Goal: Transaction & Acquisition: Book appointment/travel/reservation

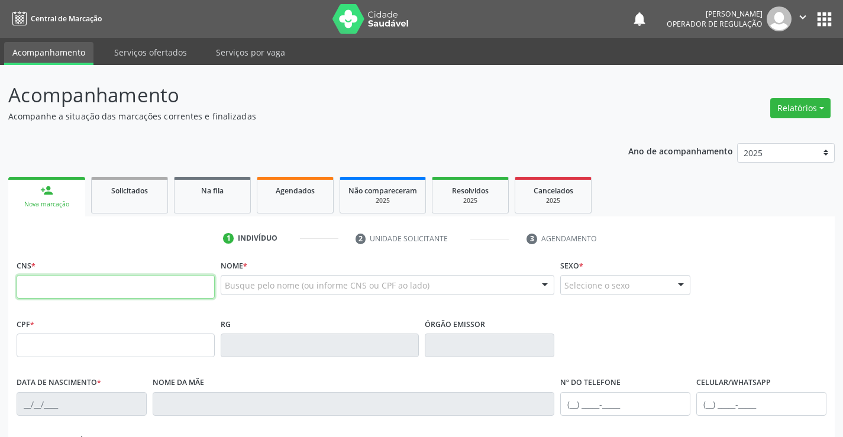
click at [69, 284] on input "text" at bounding box center [116, 287] width 198 height 24
type input "700 1079 7529 6213"
type input "973.280.495-53"
type input "396641933"
type input "[DATE]"
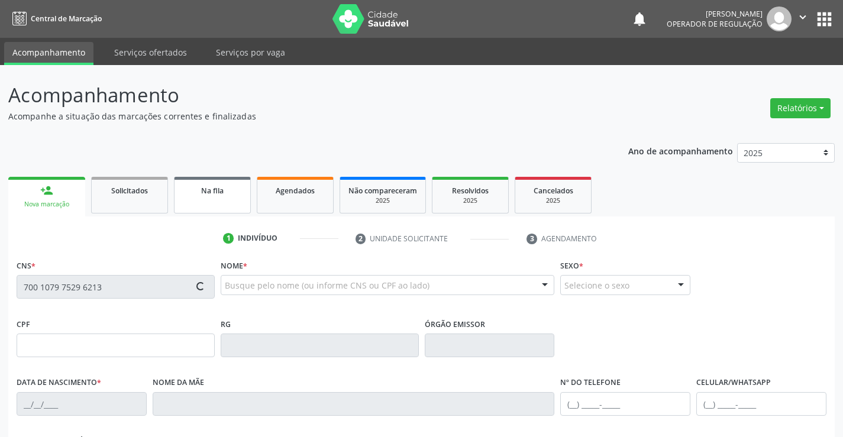
type input "[PHONE_NUMBER]"
type input "S/N"
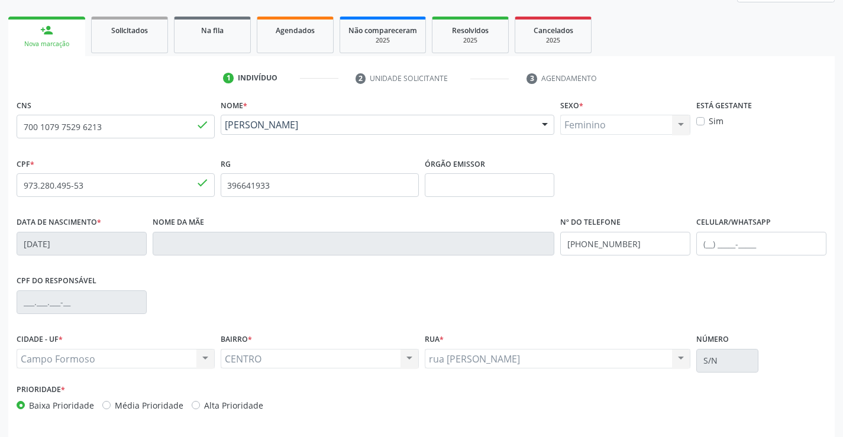
scroll to position [204, 0]
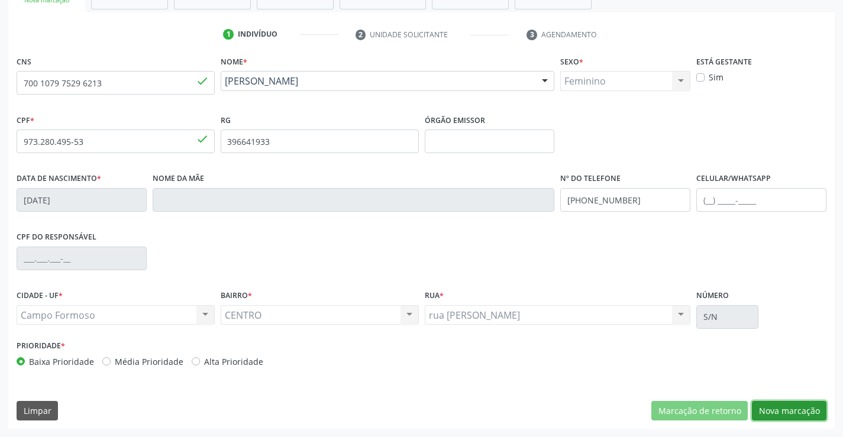
click at [794, 414] on button "Nova marcação" at bounding box center [789, 411] width 75 height 20
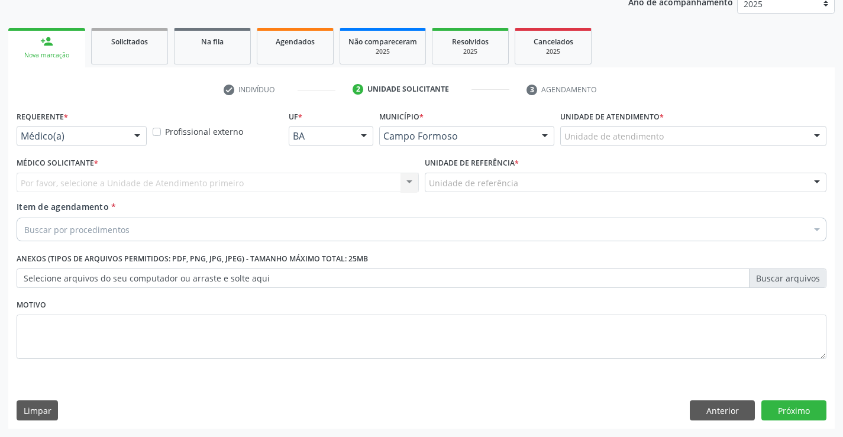
scroll to position [149, 0]
click at [129, 138] on div at bounding box center [137, 137] width 18 height 20
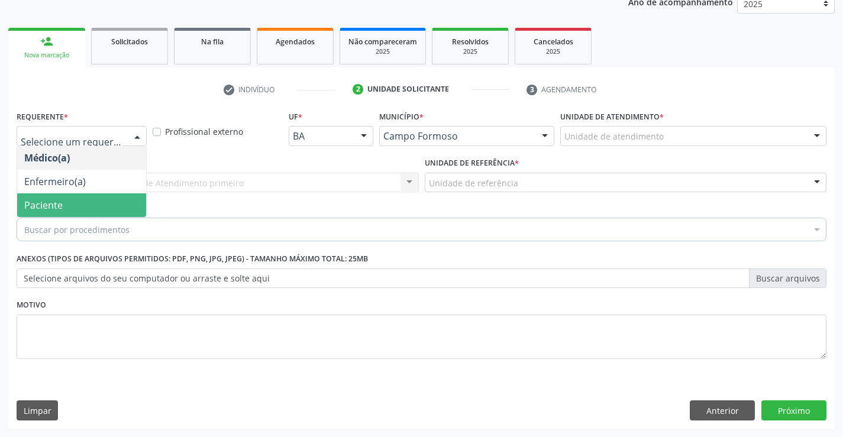
click at [73, 202] on span "Paciente" at bounding box center [81, 206] width 129 height 24
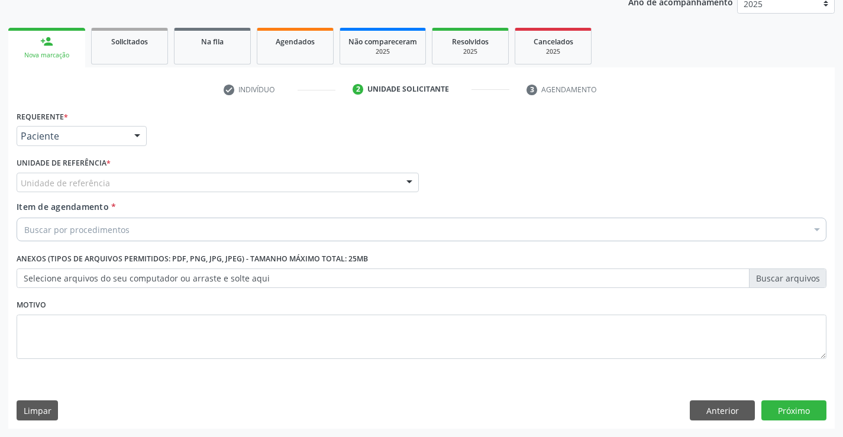
click at [138, 182] on div "Unidade de referência" at bounding box center [218, 183] width 402 height 20
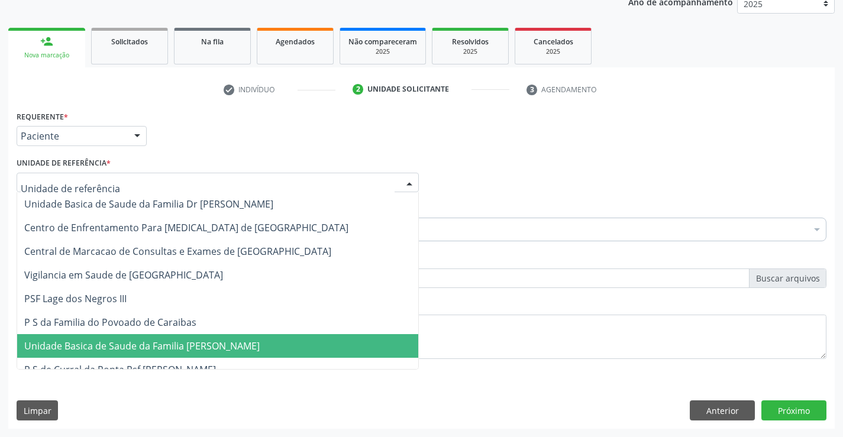
click at [134, 351] on span "Unidade Basica de Saude da Familia [PERSON_NAME]" at bounding box center [142, 346] width 236 height 13
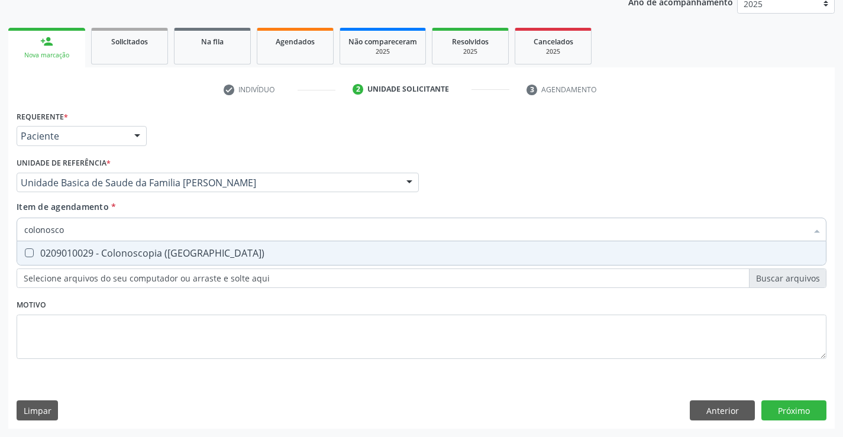
type input "colonoscop"
click at [110, 258] on div "0209010029 - Colonoscopia ([GEOGRAPHIC_DATA])" at bounding box center [421, 253] width 795 height 9
click at [27, 254] on \(Coloscopia\) at bounding box center [29, 253] width 9 height 9
click at [25, 254] on \(Coloscopia\) "checkbox" at bounding box center [21, 253] width 8 height 8
checkbox \(Coloscopia\) "false"
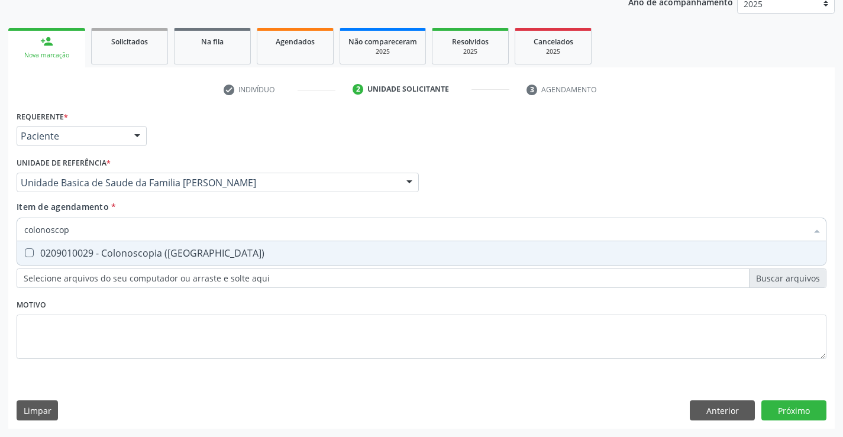
click at [83, 229] on input "colonoscop" at bounding box center [415, 230] width 783 height 24
drag, startPoint x: 99, startPoint y: 230, endPoint x: 40, endPoint y: 244, distance: 61.6
click at [25, 239] on input "colonoscop" at bounding box center [415, 230] width 783 height 24
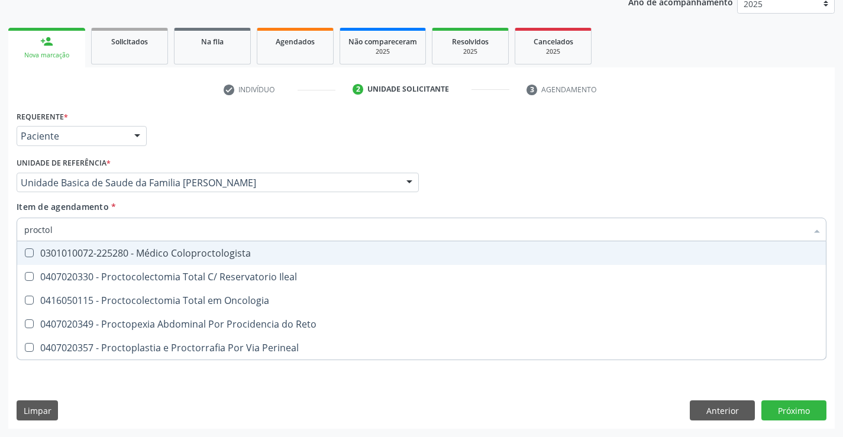
type input "proctolo"
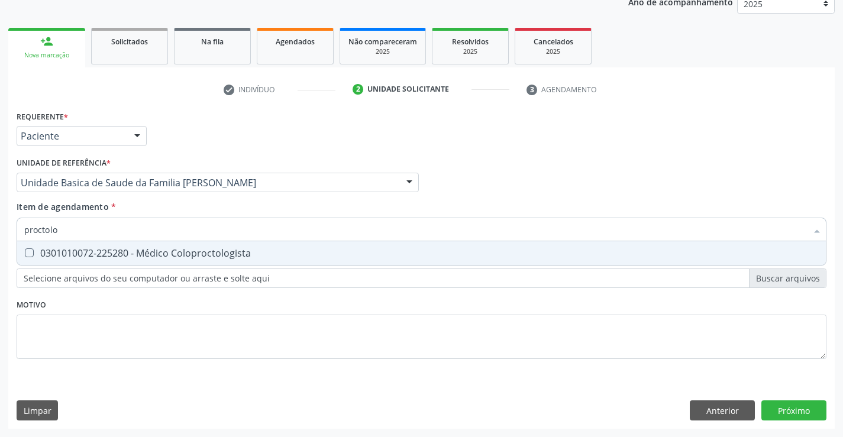
click at [59, 251] on div "0301010072-225280 - Médico Coloproctologista" at bounding box center [421, 253] width 795 height 9
checkbox Coloproctologista "true"
click at [796, 411] on div "Requerente * Paciente Médico(a) Enfermeiro(a) Paciente Nenhum resultado encontr…" at bounding box center [421, 268] width 827 height 321
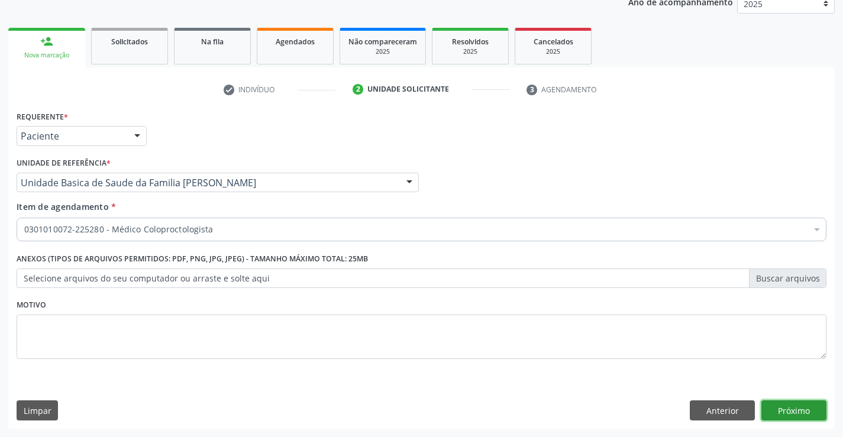
click at [788, 404] on button "Próximo" at bounding box center [794, 411] width 65 height 20
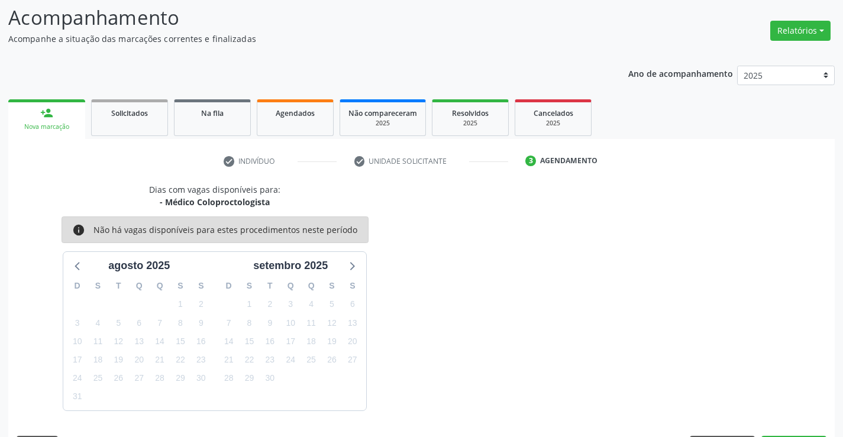
scroll to position [112, 0]
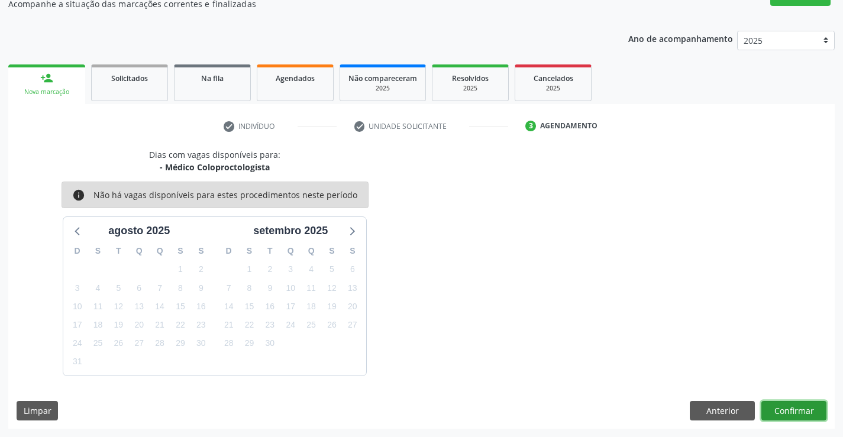
click at [798, 404] on button "Confirmar" at bounding box center [794, 411] width 65 height 20
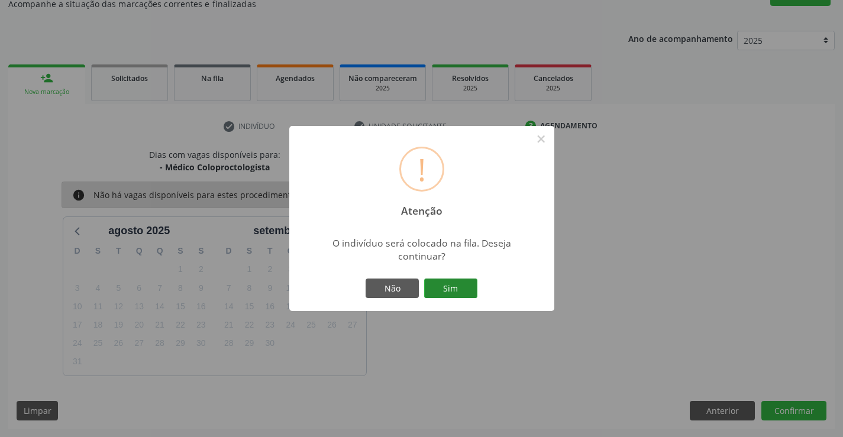
click at [454, 288] on button "Sim" at bounding box center [450, 289] width 53 height 20
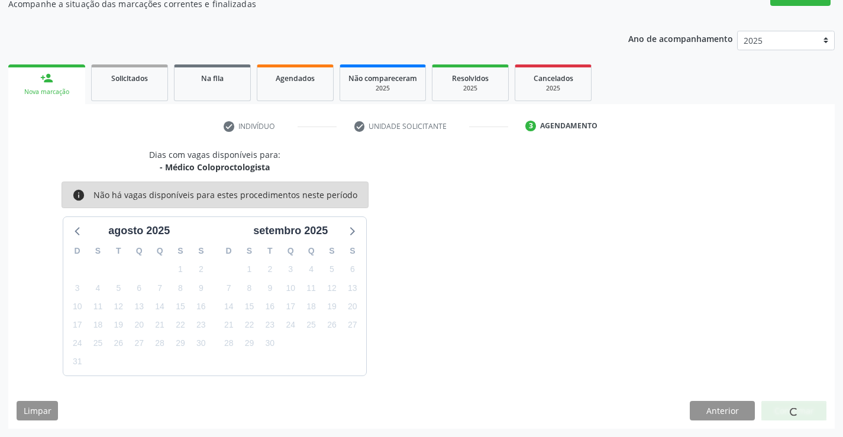
scroll to position [0, 0]
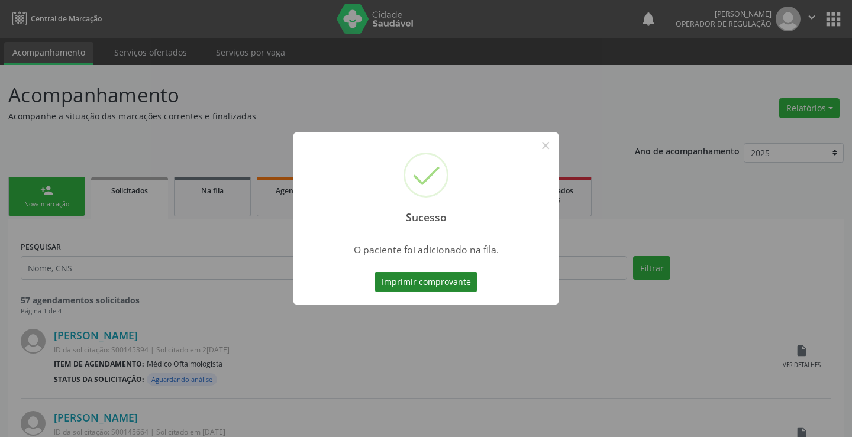
click at [428, 285] on button "Imprimir comprovante" at bounding box center [426, 282] width 103 height 20
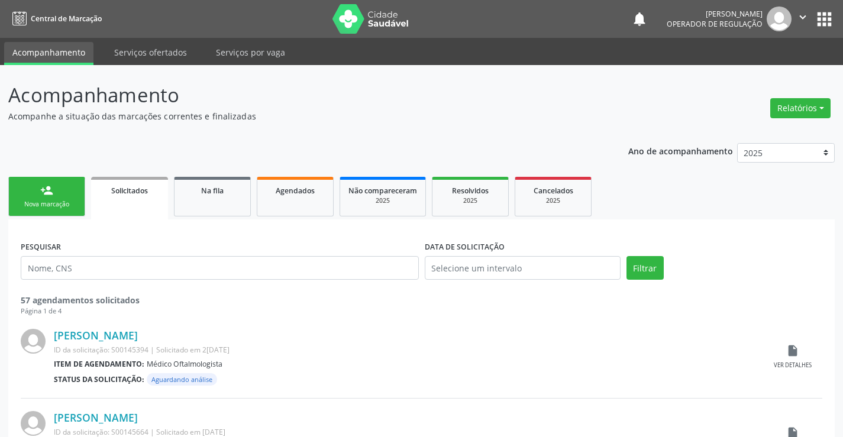
drag, startPoint x: 807, startPoint y: 13, endPoint x: 757, endPoint y: 44, distance: 59.3
click at [806, 14] on icon "" at bounding box center [803, 17] width 13 height 13
click at [749, 78] on link "Sair" at bounding box center [773, 72] width 82 height 17
